Goal: Find specific fact: Find specific fact

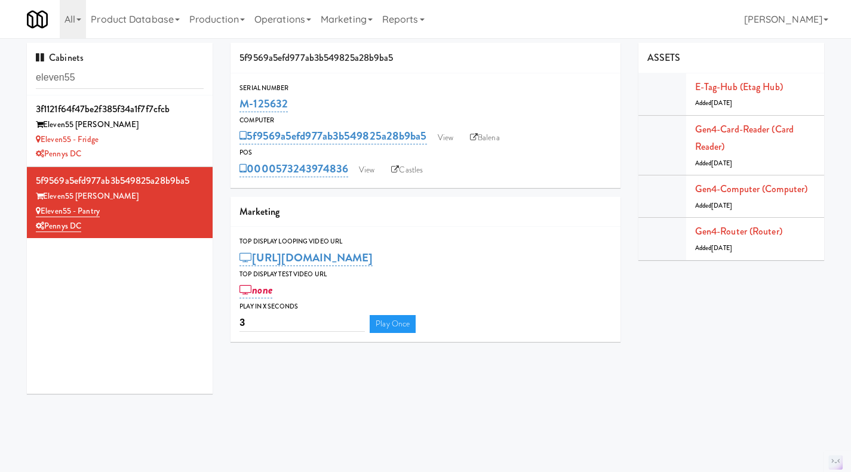
click at [103, 67] on input "eleven55" at bounding box center [120, 78] width 168 height 22
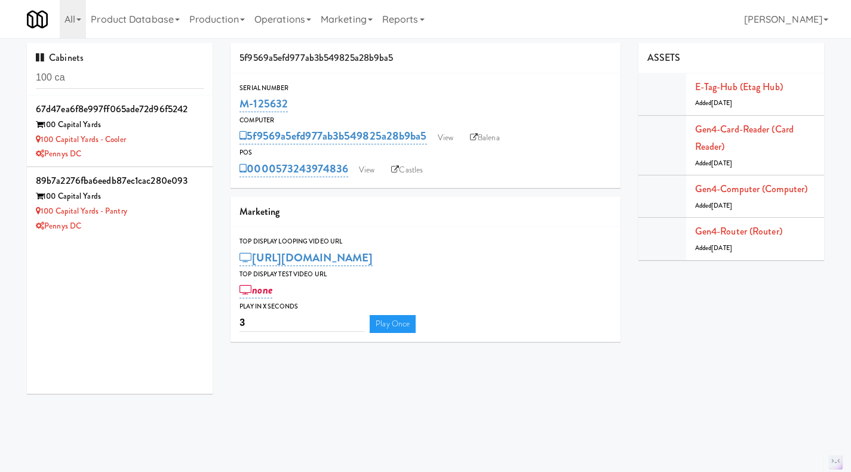
type input "100 ca"
click at [164, 147] on div "Pennys DC" at bounding box center [120, 154] width 168 height 15
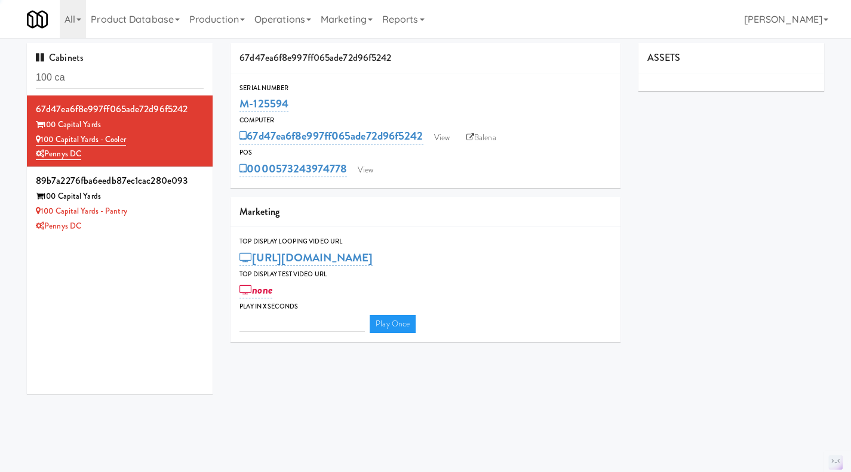
type input "3"
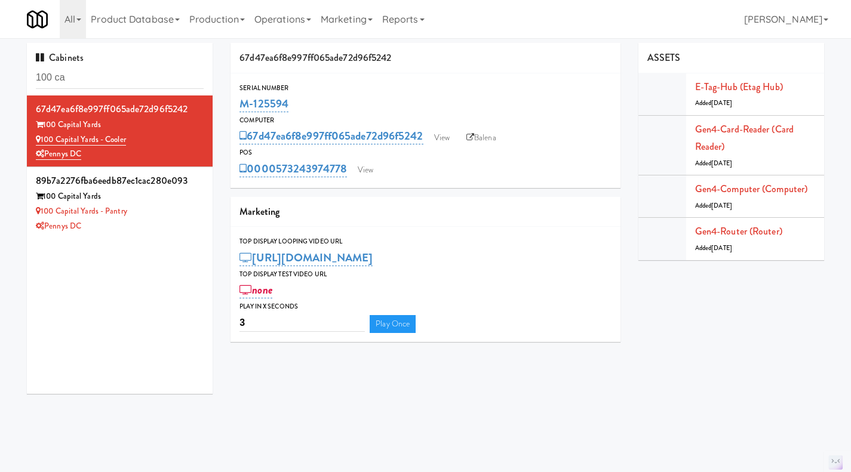
drag, startPoint x: 315, startPoint y: 100, endPoint x: 243, endPoint y: 107, distance: 72.6
click at [243, 107] on div "M-125594" at bounding box center [425, 104] width 372 height 20
copy link "M-125594"
click at [107, 67] on div "Cabinets 100 ca" at bounding box center [120, 69] width 186 height 53
click at [105, 74] on input "100 ca" at bounding box center [120, 78] width 168 height 22
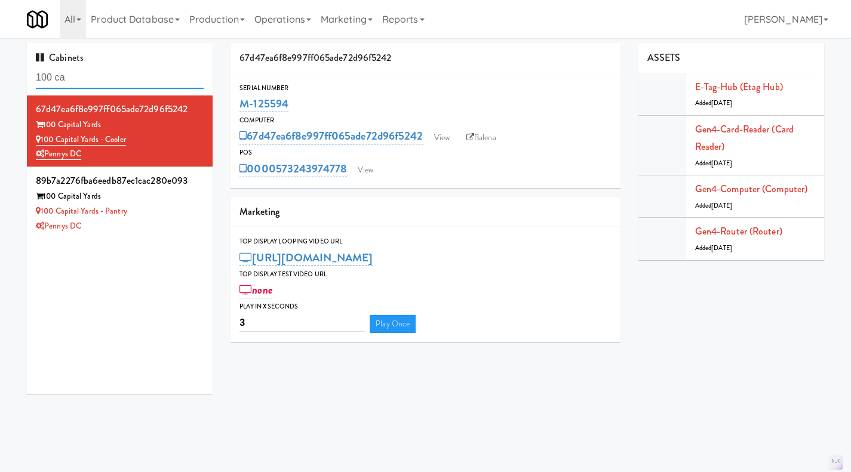
click at [105, 74] on input "100 ca" at bounding box center [120, 78] width 168 height 22
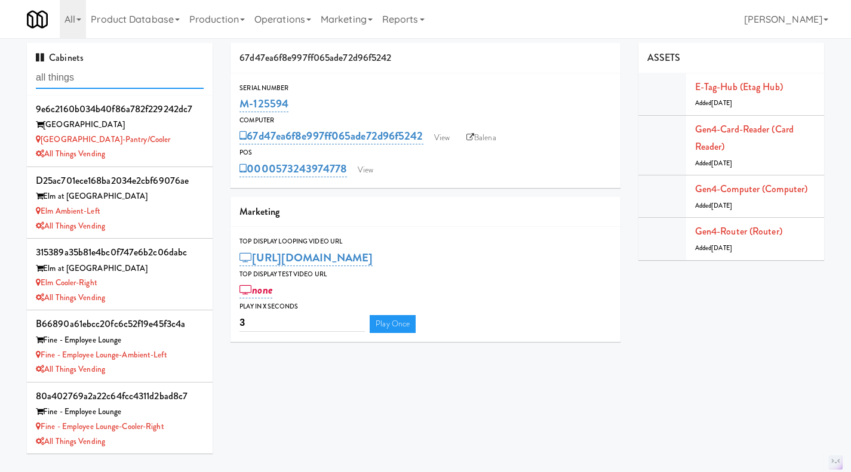
click at [116, 74] on input "all things" at bounding box center [120, 78] width 168 height 22
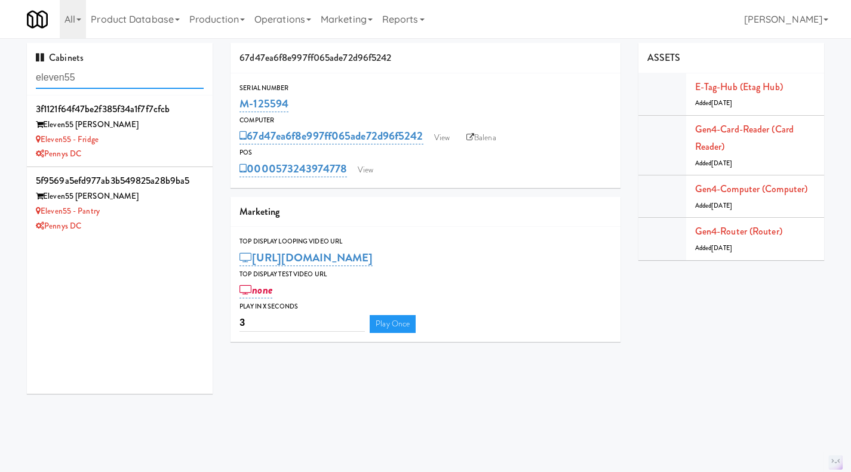
type input "eleven55"
click at [147, 217] on div "Eleven55 - Pantry" at bounding box center [120, 211] width 168 height 15
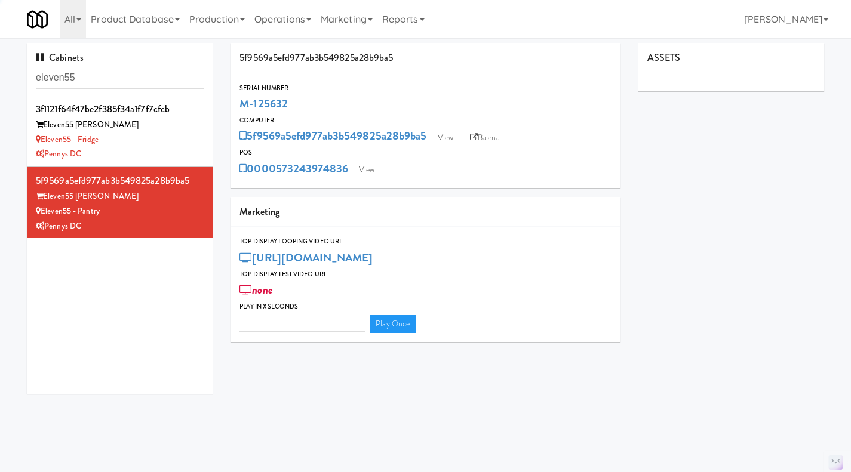
type input "3"
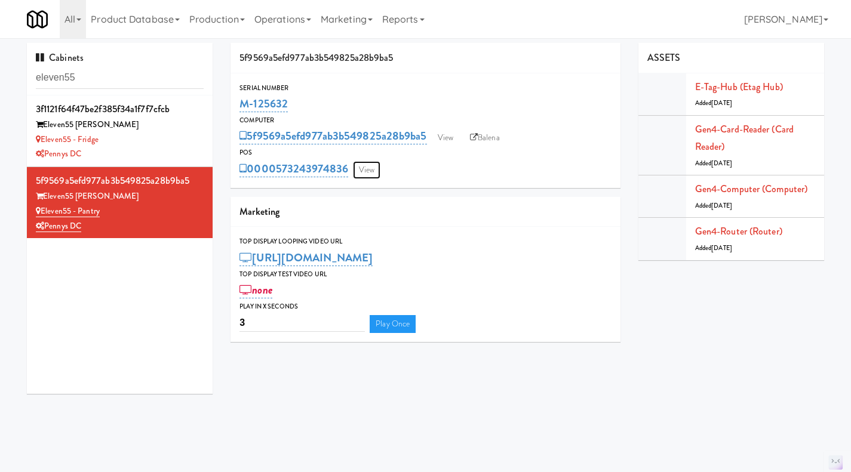
click at [378, 168] on link "View" at bounding box center [366, 170] width 27 height 18
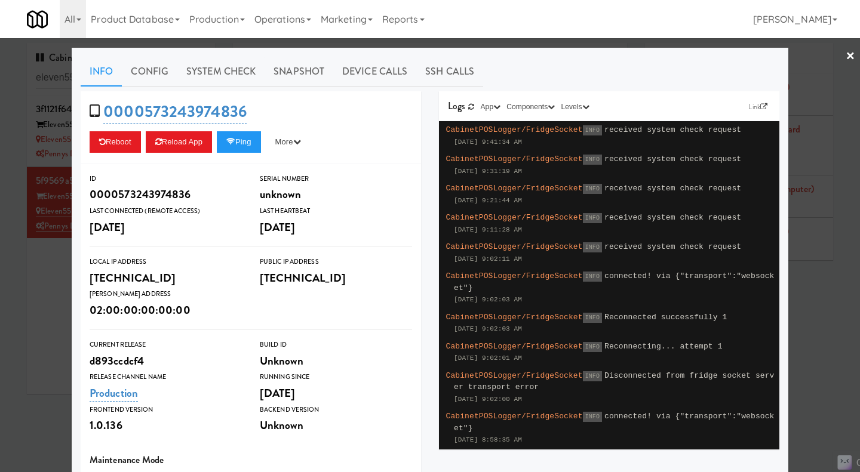
drag, startPoint x: 55, startPoint y: 321, endPoint x: 64, endPoint y: 304, distance: 18.7
click at [56, 322] on div at bounding box center [430, 236] width 860 height 472
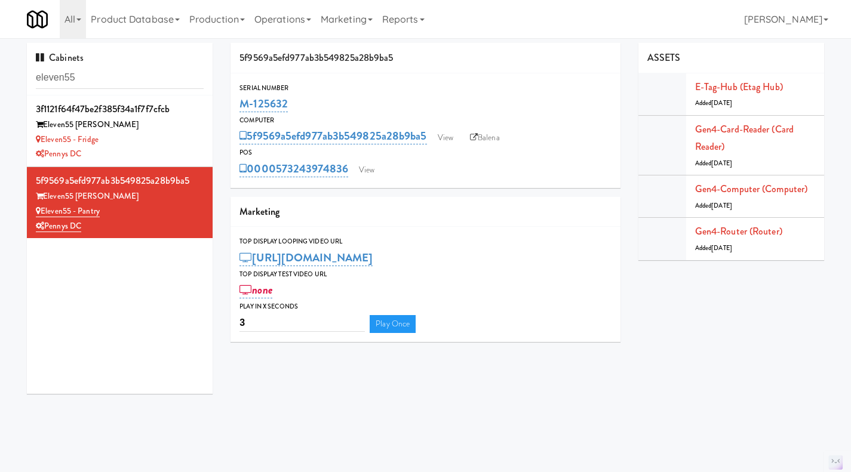
drag, startPoint x: 322, startPoint y: 103, endPoint x: 244, endPoint y: 107, distance: 78.9
click at [244, 107] on div "M-125632" at bounding box center [425, 104] width 372 height 20
copy link "M-125632"
click at [374, 174] on link "View" at bounding box center [366, 170] width 27 height 18
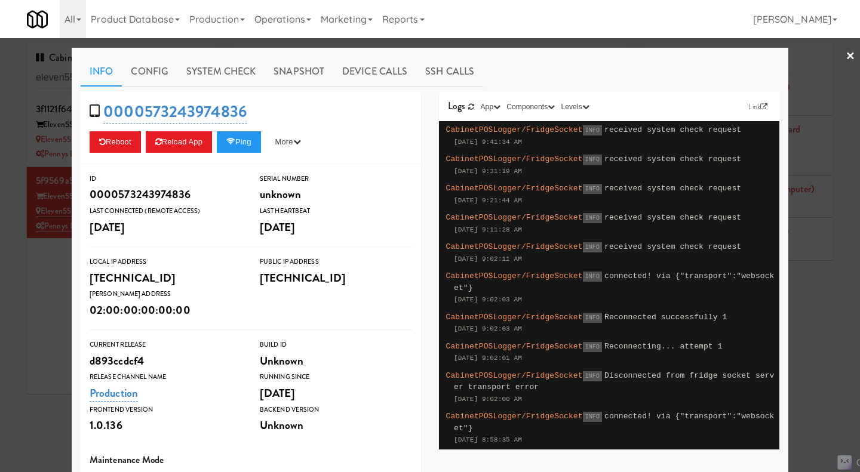
click at [805, 310] on div at bounding box center [430, 236] width 860 height 472
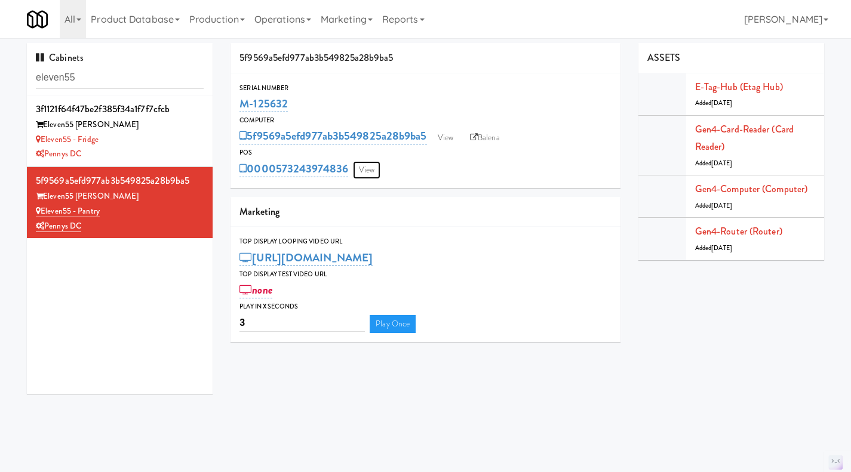
click at [376, 171] on link "View" at bounding box center [366, 170] width 27 height 18
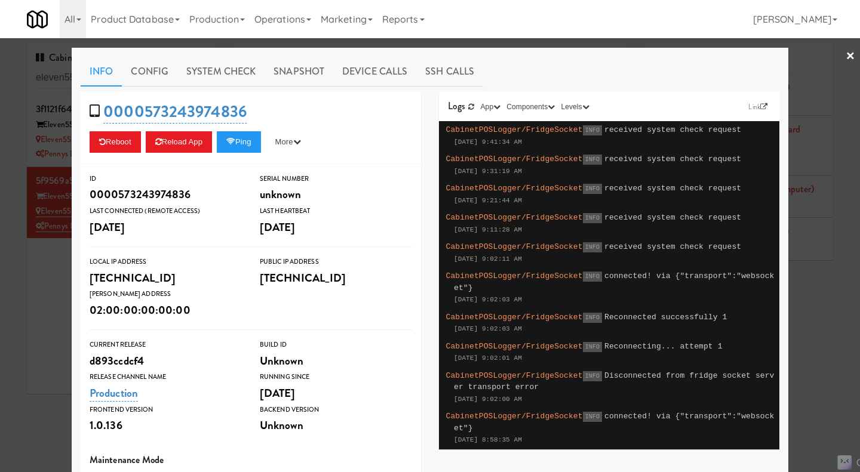
click at [543, 45] on div at bounding box center [430, 236] width 860 height 472
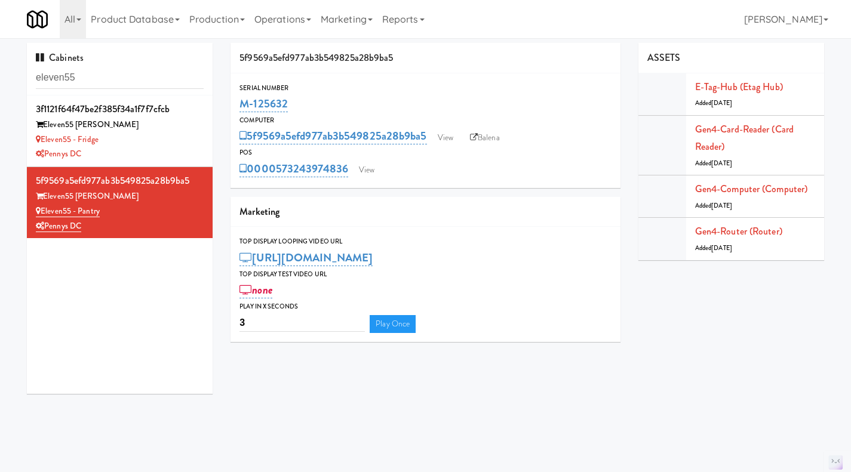
drag, startPoint x: 353, startPoint y: 176, endPoint x: 278, endPoint y: 180, distance: 75.3
click at [278, 180] on div "Serial Number M-125632 Computer 5f9569a5efd977ab3b549825a28b9ba5 View Balena PO…" at bounding box center [425, 130] width 390 height 115
copy link "573243974836"
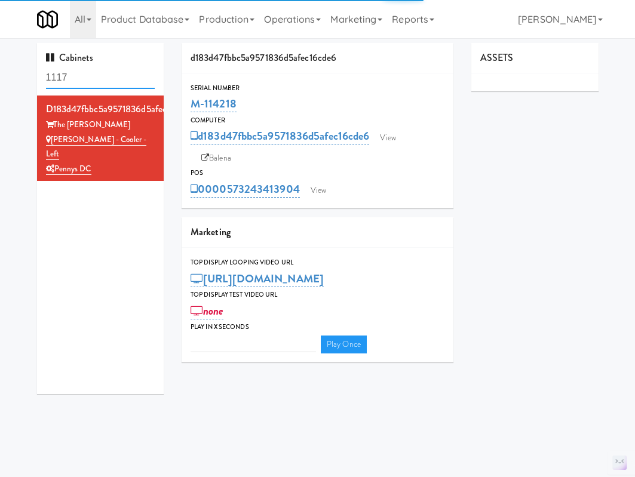
type input "3"
